Goal: Information Seeking & Learning: Learn about a topic

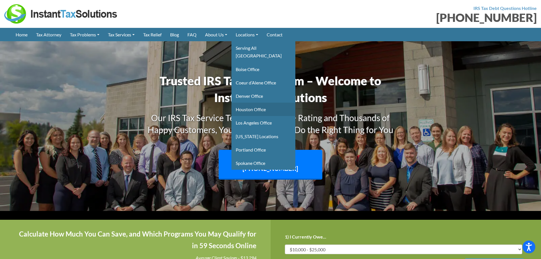
click at [246, 103] on link "Houston Office" at bounding box center [264, 109] width 64 height 13
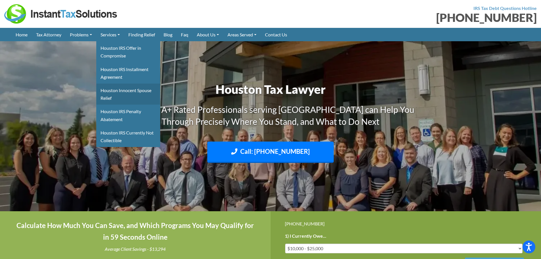
click at [121, 89] on link "Houston Innocent Spouse Relief" at bounding box center [128, 94] width 64 height 21
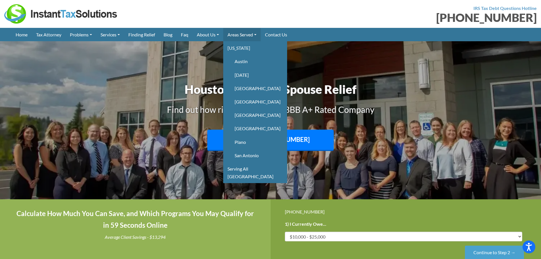
click at [241, 31] on link "Areas Served" at bounding box center [242, 34] width 38 height 13
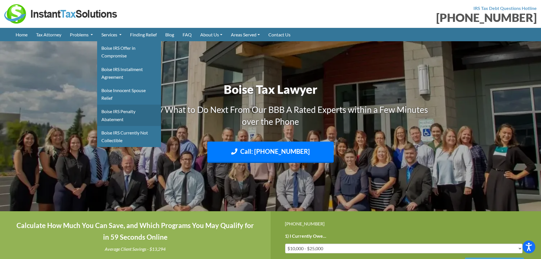
click at [124, 112] on link "Boise IRS Penalty Abatement" at bounding box center [129, 115] width 64 height 21
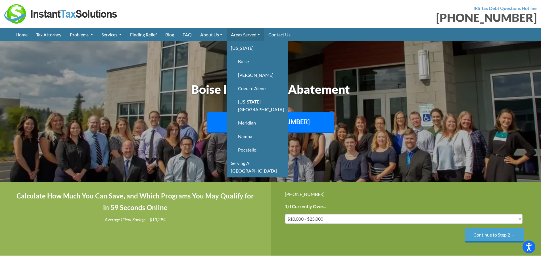
click at [249, 30] on link "Areas Served" at bounding box center [246, 34] width 38 height 13
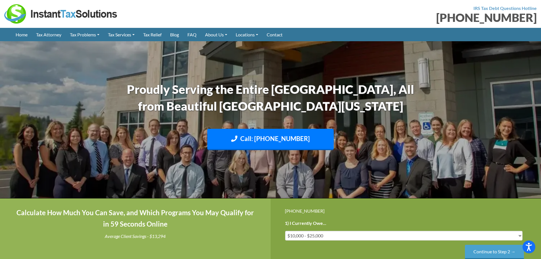
click at [0, 0] on link "Coeur d’Alene Office" at bounding box center [0, 0] width 0 height 0
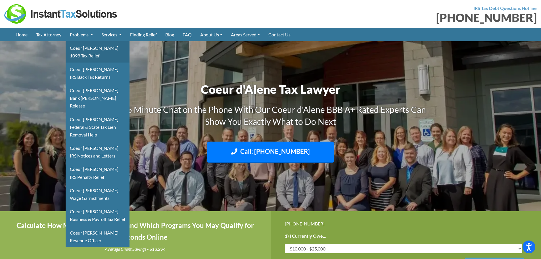
click at [87, 50] on link "Coeur Dalene 1099 Tax Relief" at bounding box center [98, 51] width 64 height 21
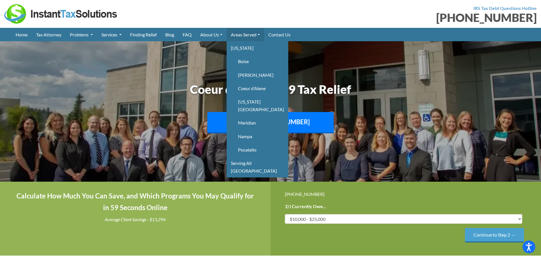
click at [249, 32] on link "Areas Served" at bounding box center [246, 34] width 38 height 13
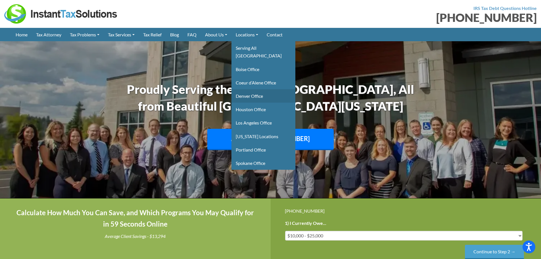
click at [254, 91] on link "Denver Office" at bounding box center [264, 95] width 64 height 13
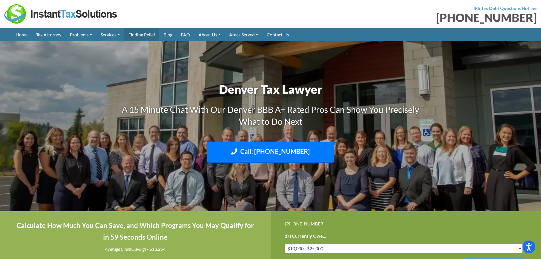
click at [149, 36] on link "Finding Relief" at bounding box center [141, 34] width 35 height 13
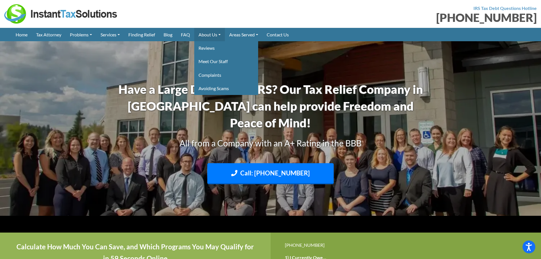
click at [209, 34] on link "About Us" at bounding box center [209, 34] width 31 height 13
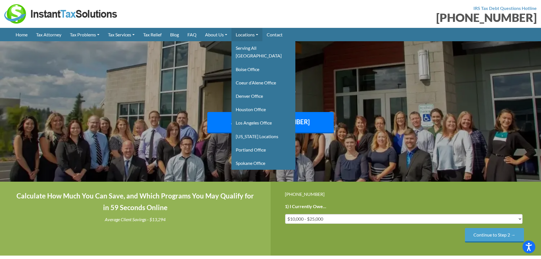
click at [245, 34] on link "Locations" at bounding box center [247, 34] width 31 height 13
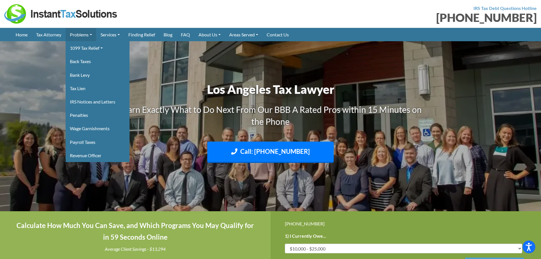
click at [77, 30] on link "Problems" at bounding box center [81, 34] width 31 height 13
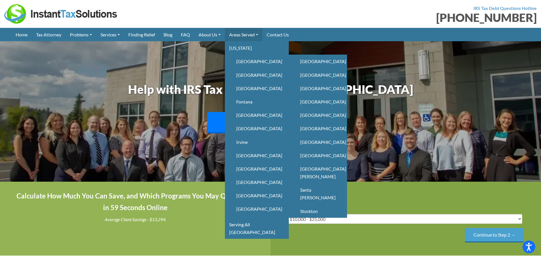
click at [249, 33] on link "Areas Served" at bounding box center [244, 34] width 38 height 13
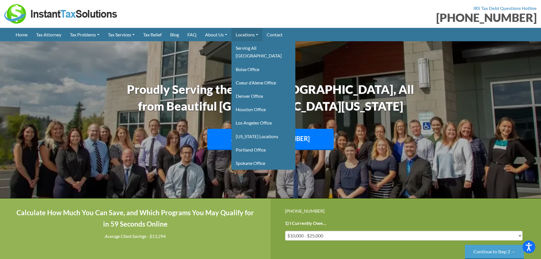
click at [258, 34] on link "Locations" at bounding box center [247, 34] width 31 height 13
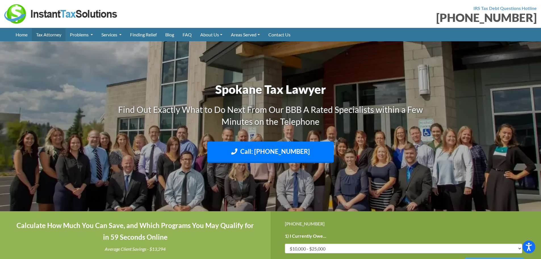
click at [51, 32] on link "Tax Attorney" at bounding box center [49, 34] width 34 height 13
click at [54, 34] on link "Tax Attorney" at bounding box center [49, 34] width 34 height 13
